Goal: Transaction & Acquisition: Book appointment/travel/reservation

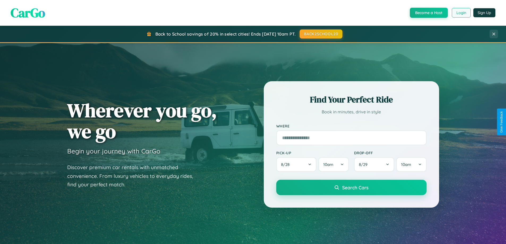
click at [461, 13] on button "Login" at bounding box center [461, 13] width 19 height 10
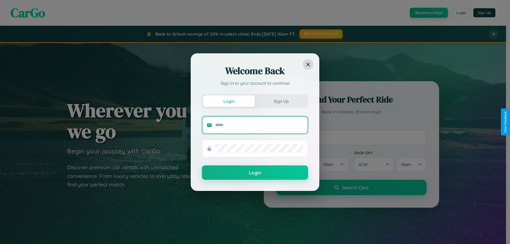
click at [259, 125] on input "text" at bounding box center [259, 125] width 88 height 9
type input "**********"
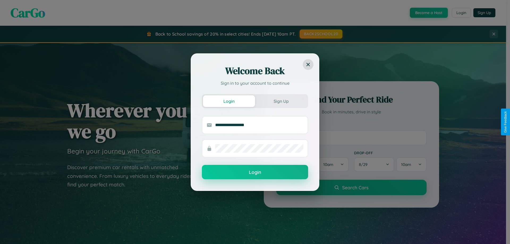
click at [255, 172] on button "Login" at bounding box center [255, 172] width 106 height 14
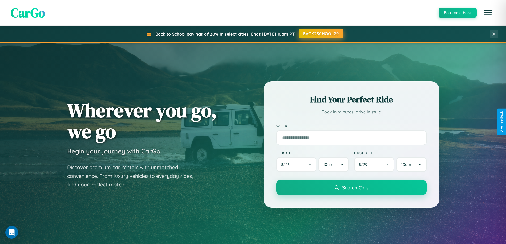
click at [321, 34] on button "BACK2SCHOOL20" at bounding box center [321, 34] width 45 height 10
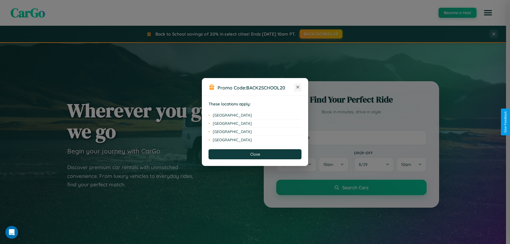
click at [298, 87] on icon at bounding box center [297, 87] width 3 height 3
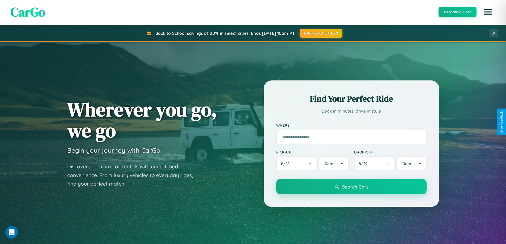
scroll to position [854, 0]
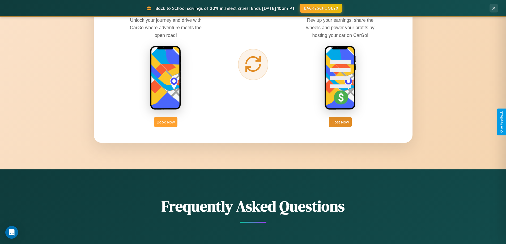
click at [166, 122] on button "Book Now" at bounding box center [165, 122] width 23 height 10
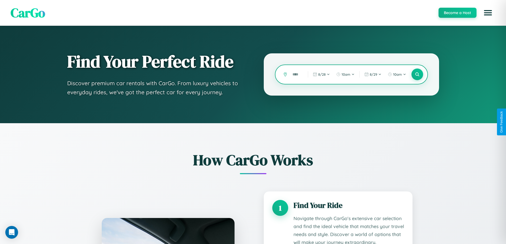
click at [296, 74] on input "text" at bounding box center [296, 74] width 13 height 9
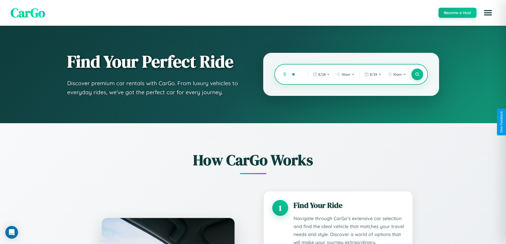
type input "*"
type input "*********"
click at [417, 74] on icon at bounding box center [417, 74] width 5 height 5
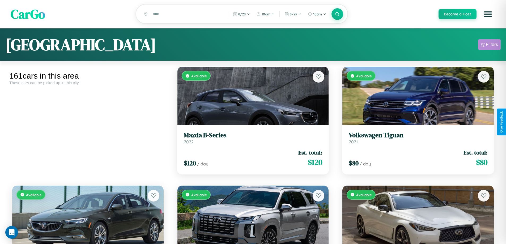
click at [489, 45] on div "Filters" at bounding box center [492, 44] width 12 height 5
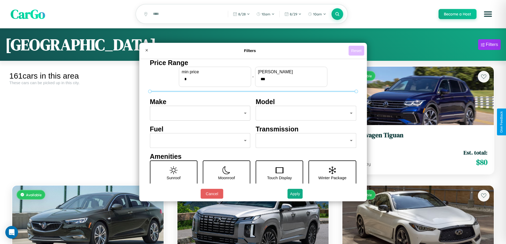
click at [357, 50] on button "Reset" at bounding box center [357, 51] width 16 height 10
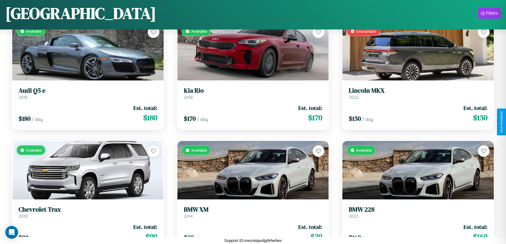
scroll to position [4833, 0]
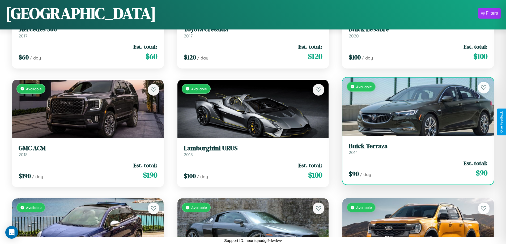
click at [415, 150] on link "Buick Terraza 2014" at bounding box center [418, 148] width 139 height 13
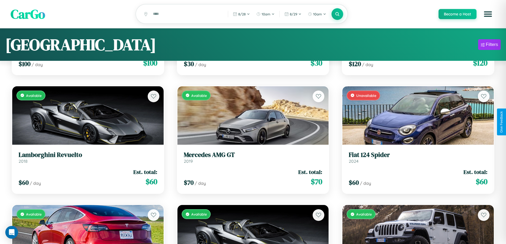
scroll to position [0, 0]
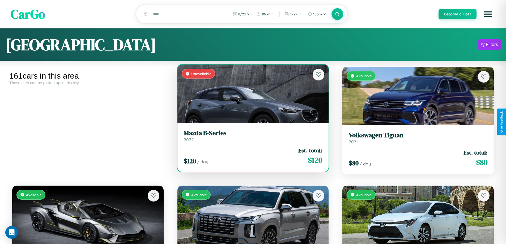
click at [251, 137] on h3 "Mazda B-Series" at bounding box center [253, 133] width 139 height 8
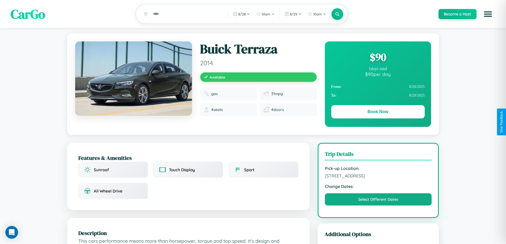
click at [378, 58] on div "$ 90" at bounding box center [378, 57] width 94 height 14
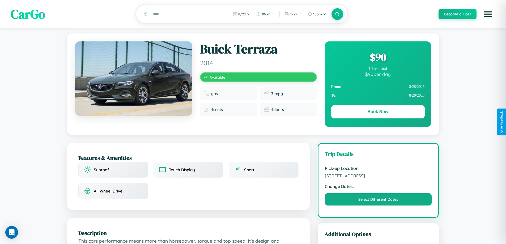
click at [378, 58] on div "$ 90" at bounding box center [378, 57] width 94 height 14
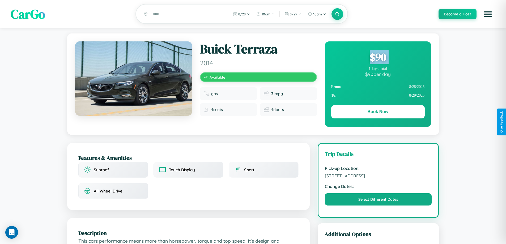
click at [378, 58] on div "$ 90" at bounding box center [378, 57] width 94 height 14
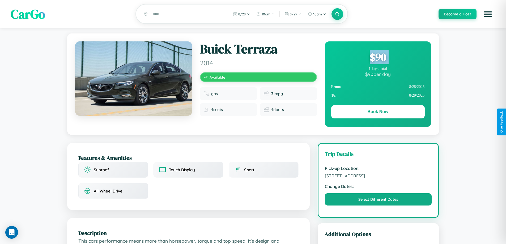
click at [378, 58] on div "$ 90" at bounding box center [378, 57] width 94 height 14
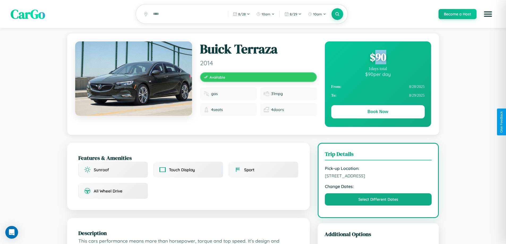
click at [378, 58] on div "$ 90" at bounding box center [378, 57] width 94 height 14
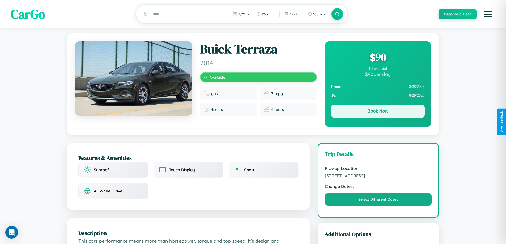
click at [378, 112] on button "Book Now" at bounding box center [378, 111] width 94 height 13
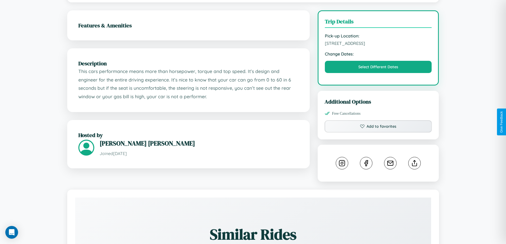
scroll to position [154, 0]
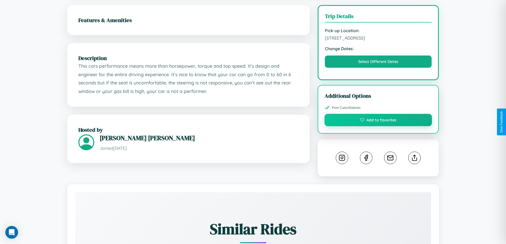
click at [378, 121] on button "Add to favorites" at bounding box center [379, 120] width 108 height 12
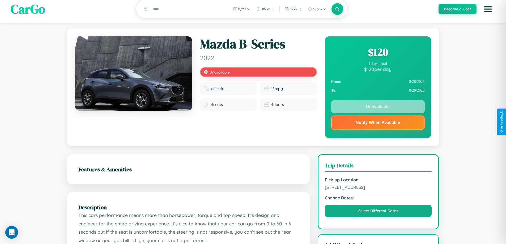
scroll to position [0, 0]
